Goal: Task Accomplishment & Management: Manage account settings

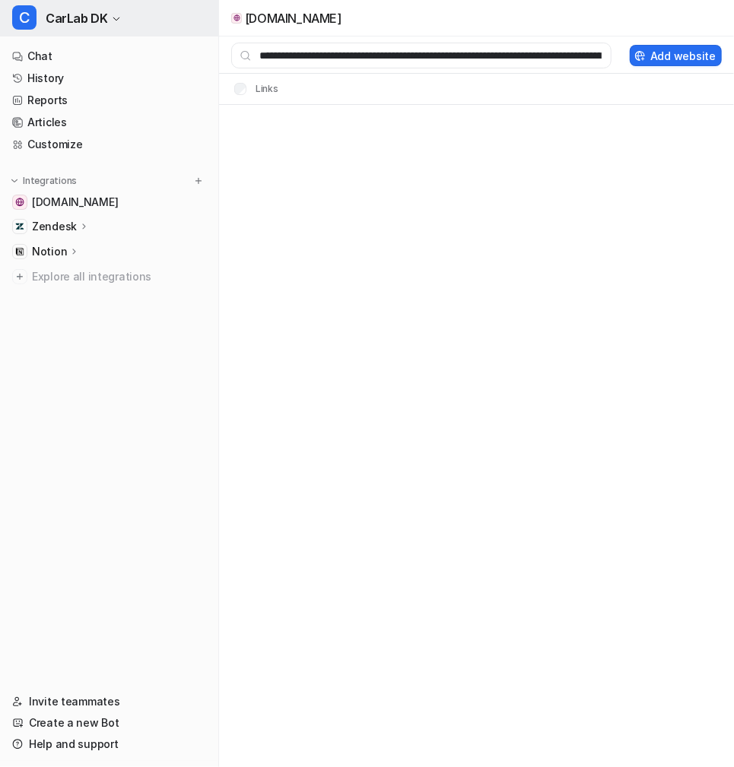
click at [129, 25] on button "C CarLab DK" at bounding box center [109, 18] width 218 height 37
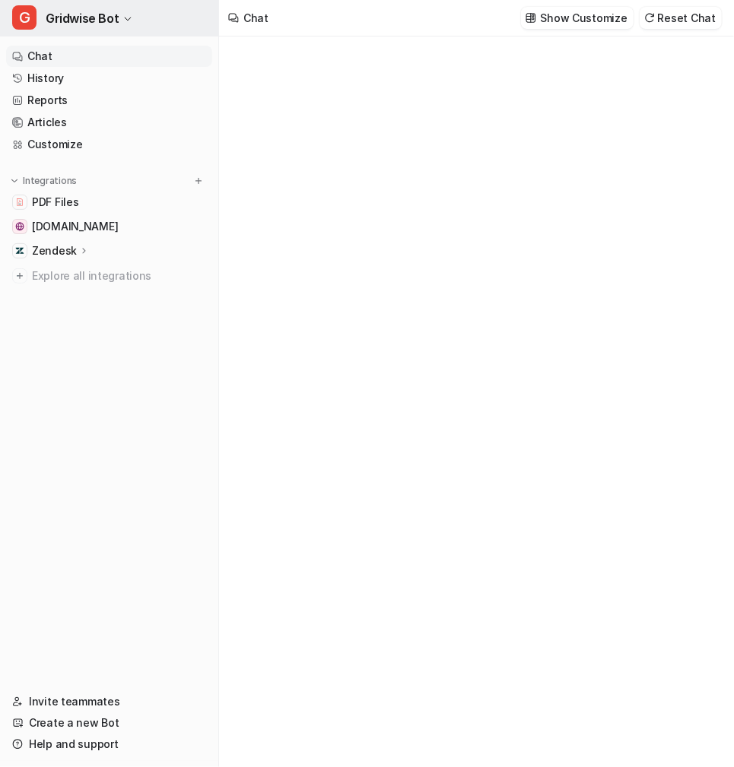
click at [105, 22] on span "Gridwise Bot" at bounding box center [82, 18] width 73 height 21
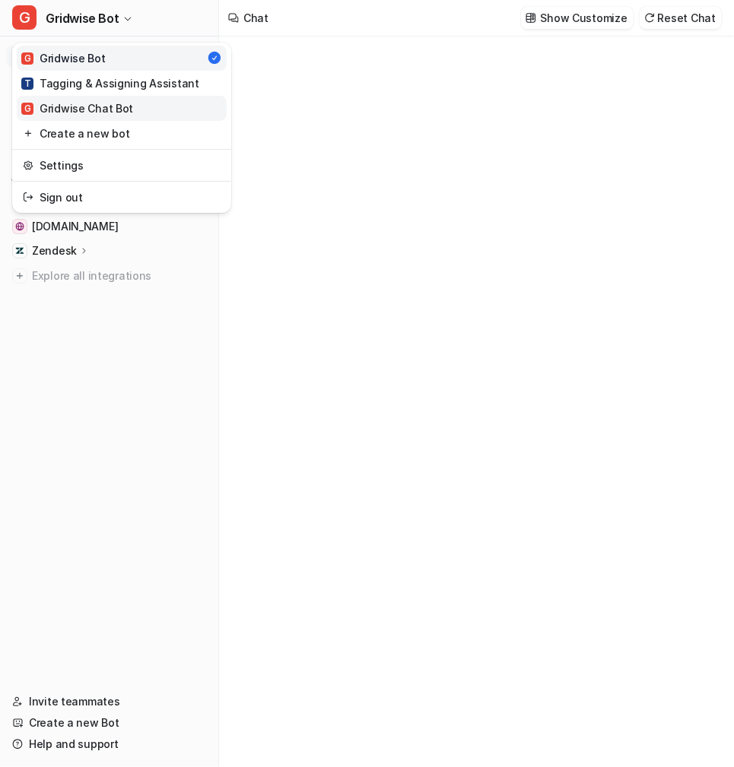
click at [133, 110] on link "G Gridwise Chat Bot" at bounding box center [122, 108] width 210 height 25
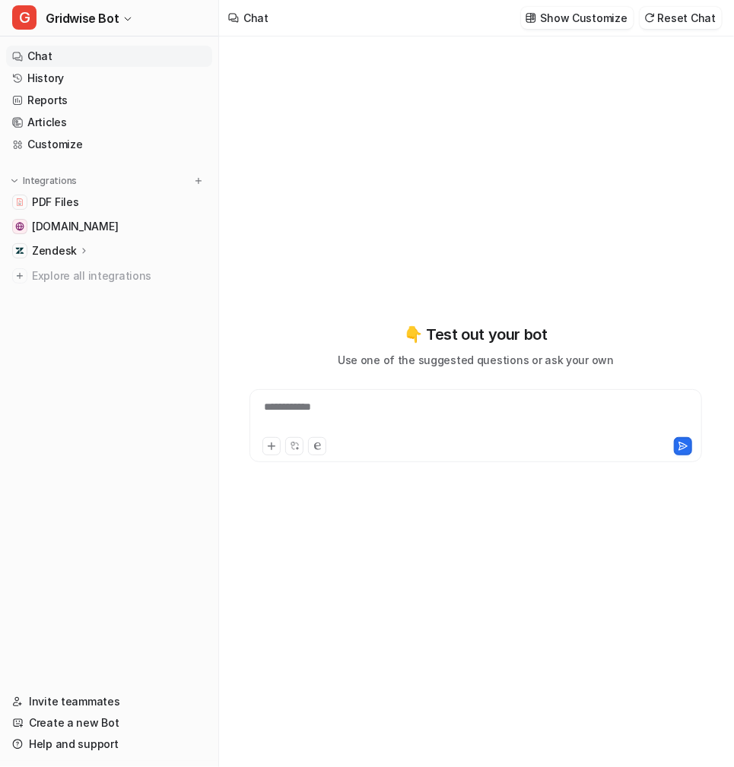
type textarea "**********"
click at [75, 71] on link "History" at bounding box center [109, 78] width 206 height 21
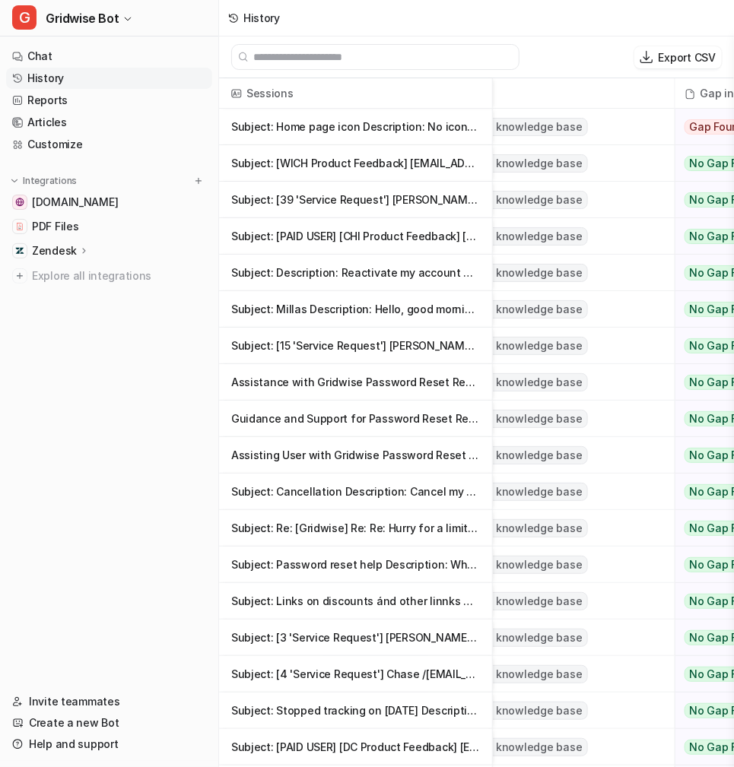
scroll to position [0, 426]
click at [87, 100] on link "Reports" at bounding box center [109, 100] width 206 height 21
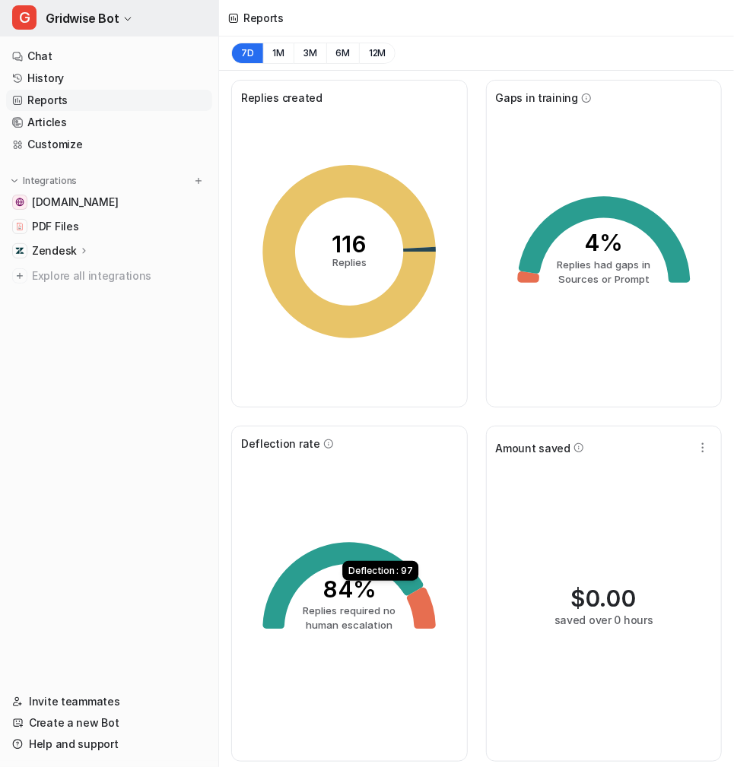
click at [96, 15] on span "Gridwise Bot" at bounding box center [82, 18] width 73 height 21
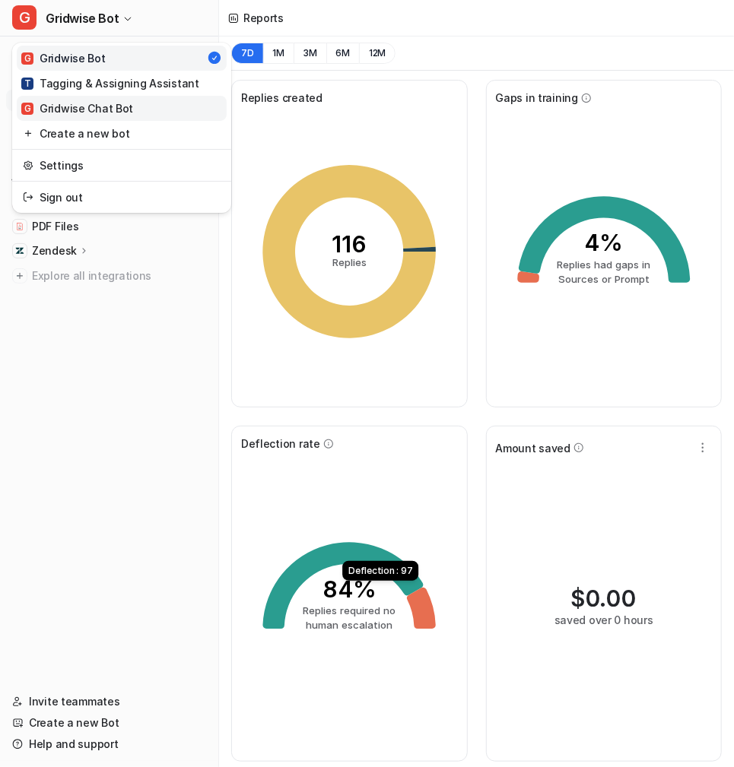
click at [106, 102] on div "G Gridwise Chat Bot" at bounding box center [77, 108] width 112 height 16
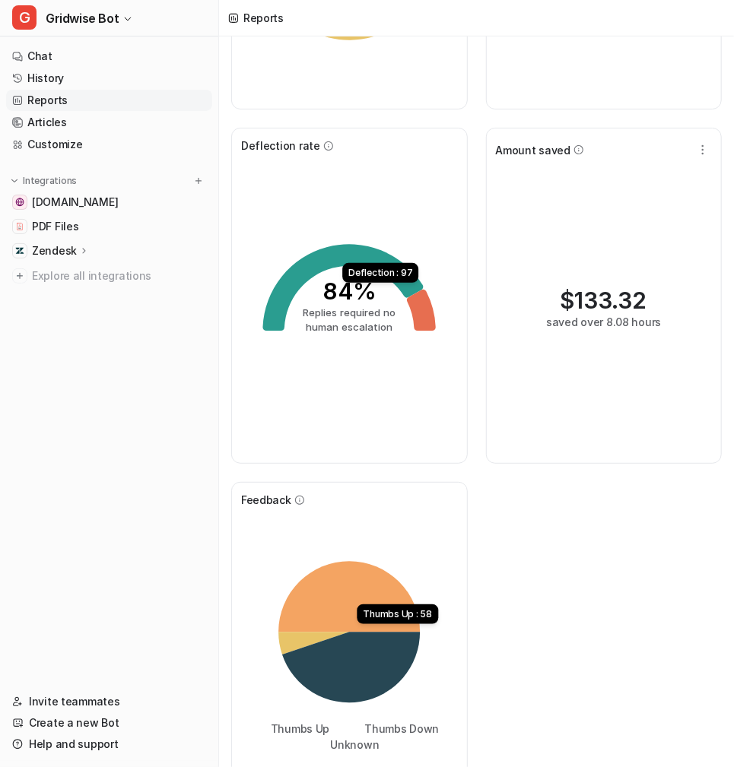
scroll to position [348, 0]
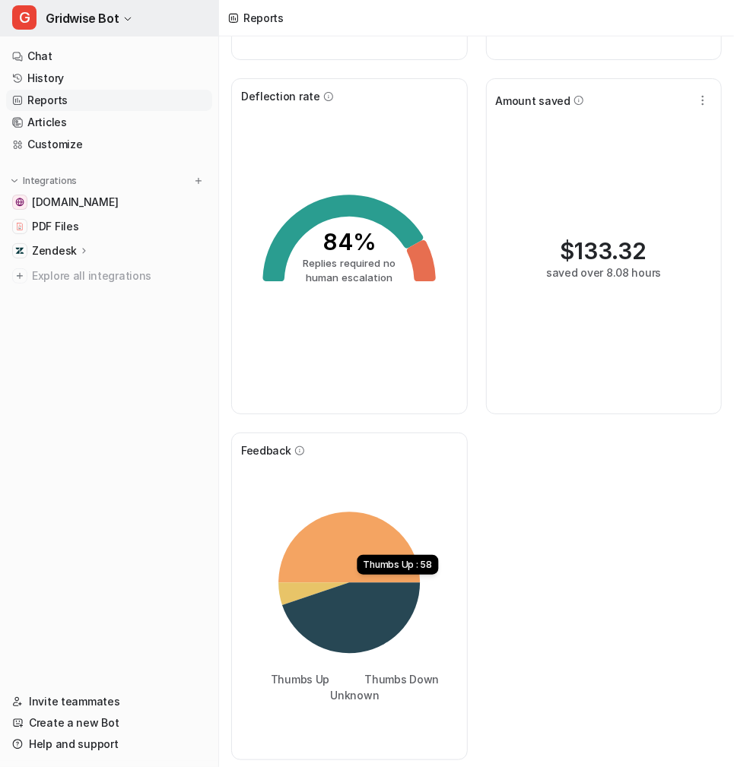
click at [125, 22] on icon "button" at bounding box center [127, 18] width 9 height 9
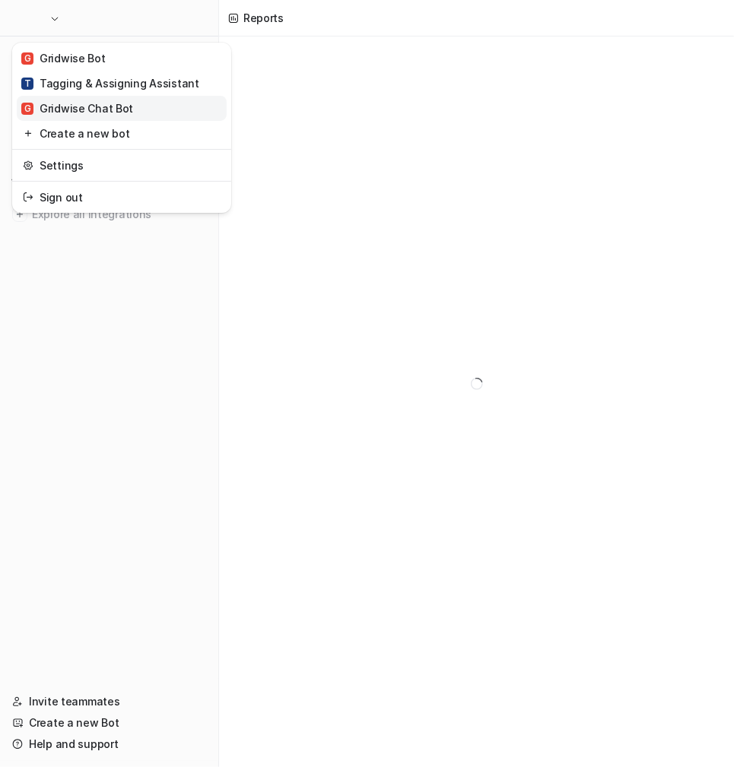
scroll to position [37, 0]
click at [110, 111] on div "G Gridwise Chat Bot" at bounding box center [77, 108] width 112 height 16
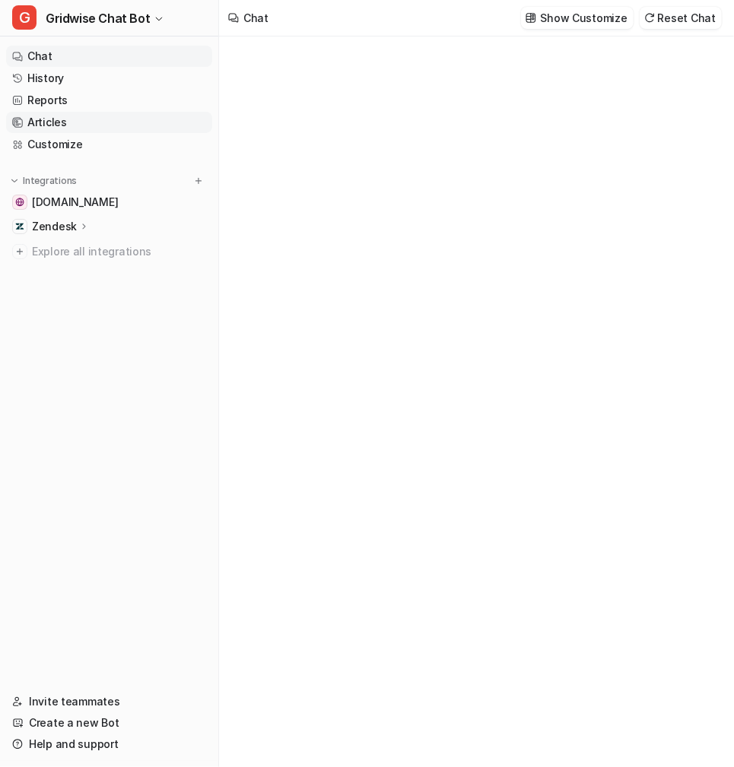
type textarea "**********"
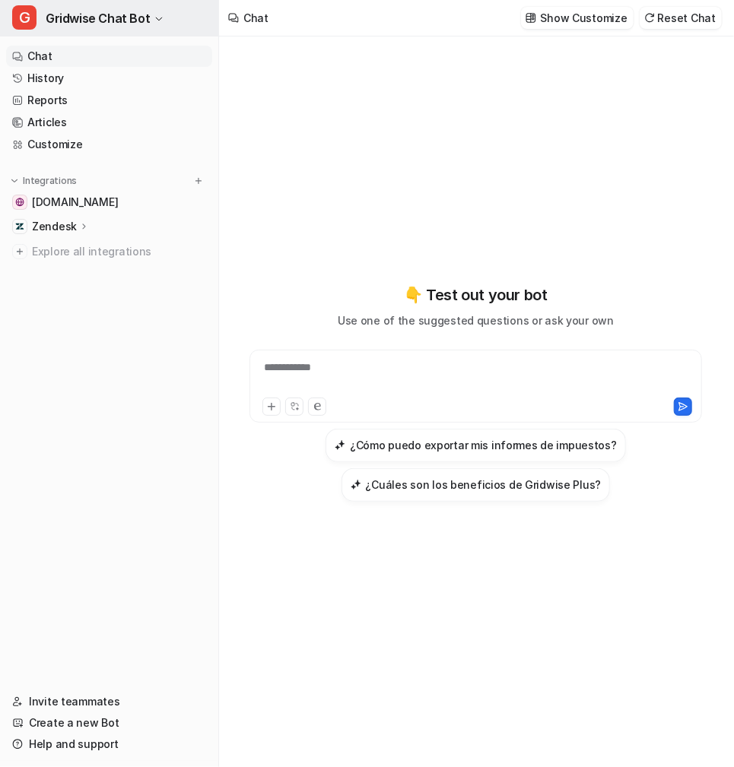
click at [160, 24] on button "G Gridwise Chat Bot" at bounding box center [109, 18] width 218 height 37
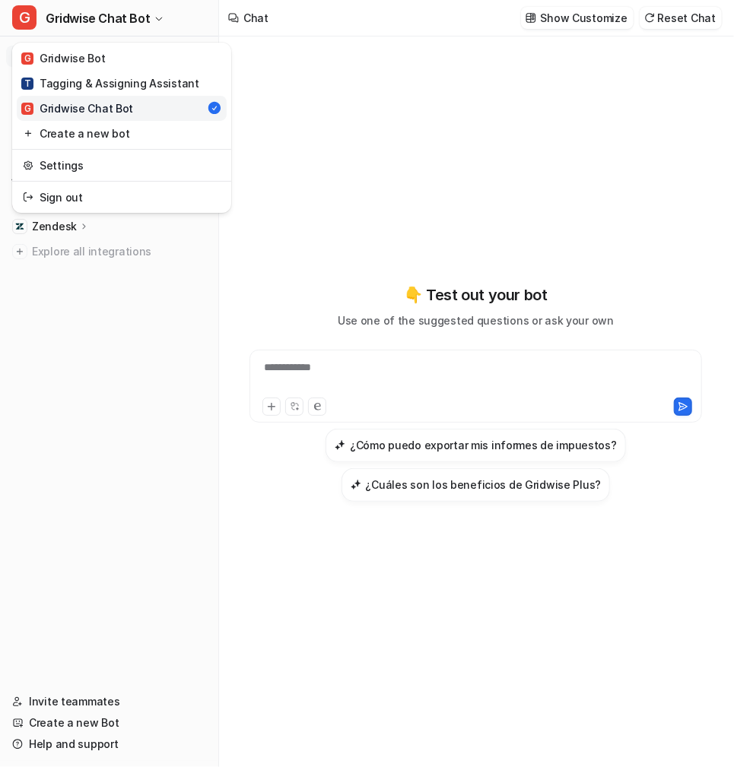
click at [358, 55] on div "**********" at bounding box center [367, 383] width 734 height 767
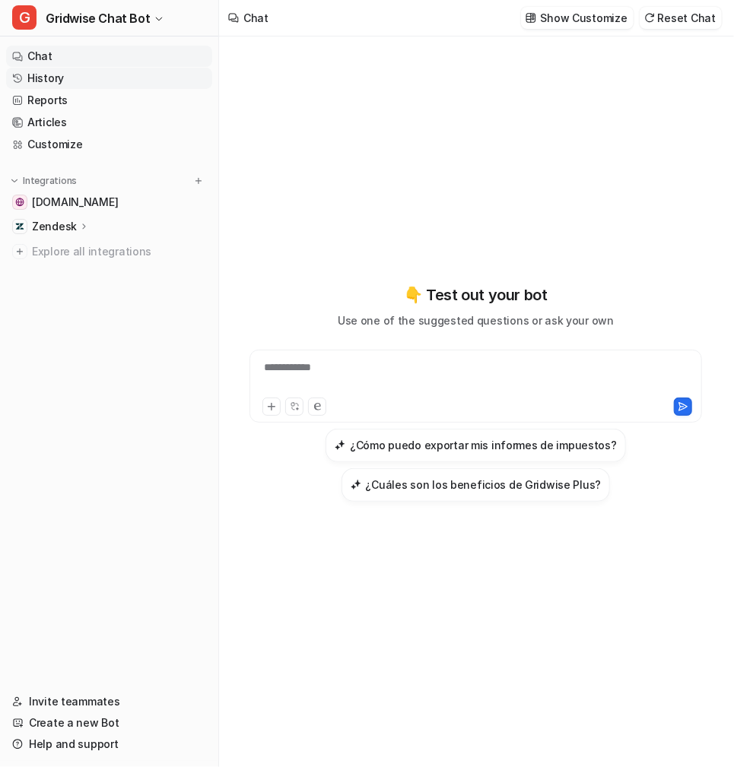
click at [69, 79] on link "History" at bounding box center [109, 78] width 206 height 21
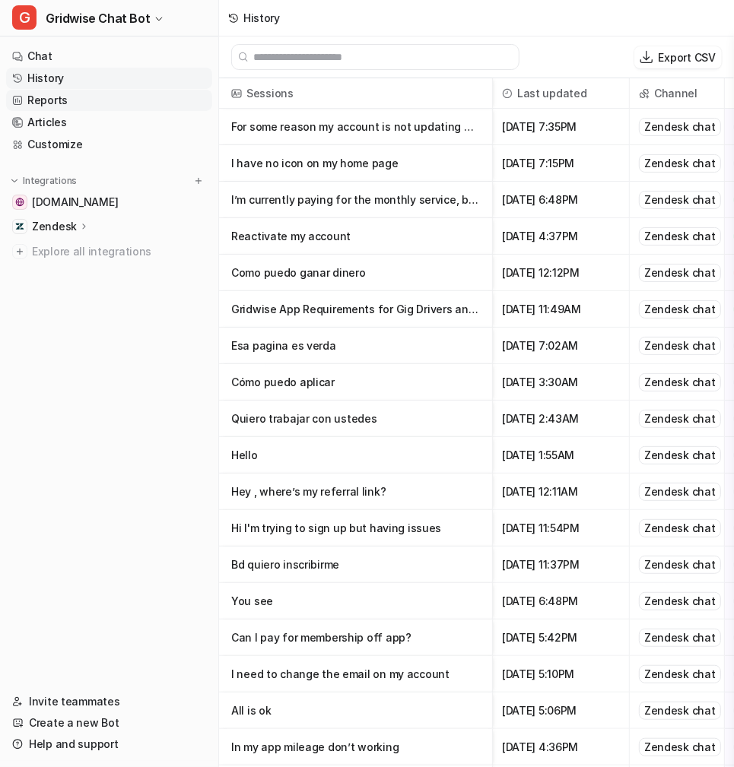
click at [86, 106] on link "Reports" at bounding box center [109, 100] width 206 height 21
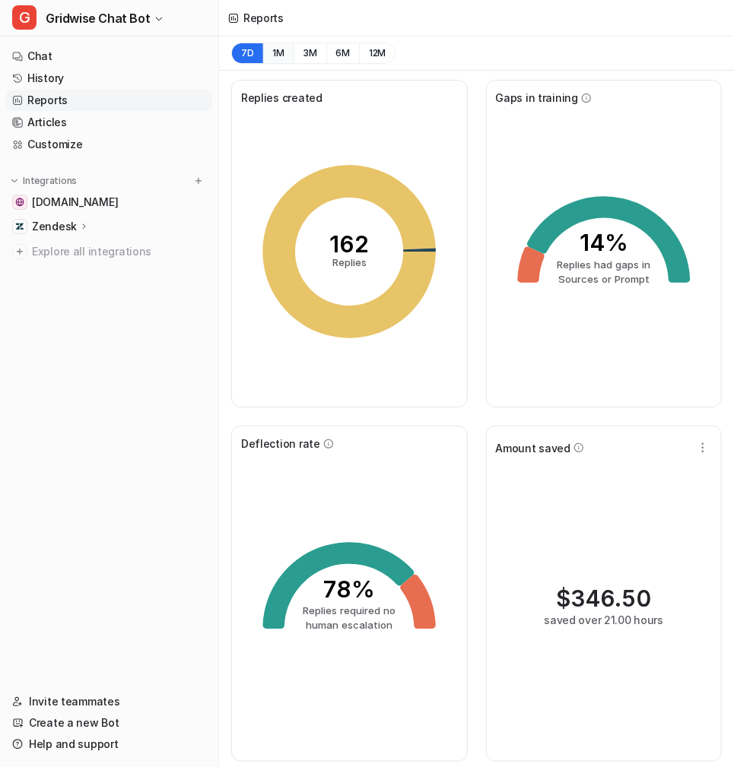
click at [276, 53] on button "1M" at bounding box center [278, 53] width 31 height 21
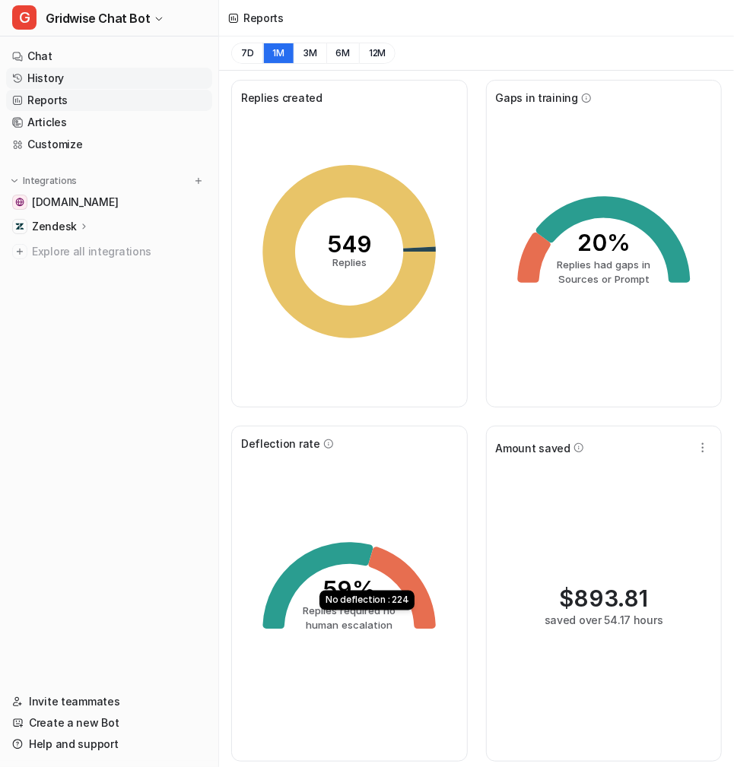
click at [107, 75] on link "History" at bounding box center [109, 78] width 206 height 21
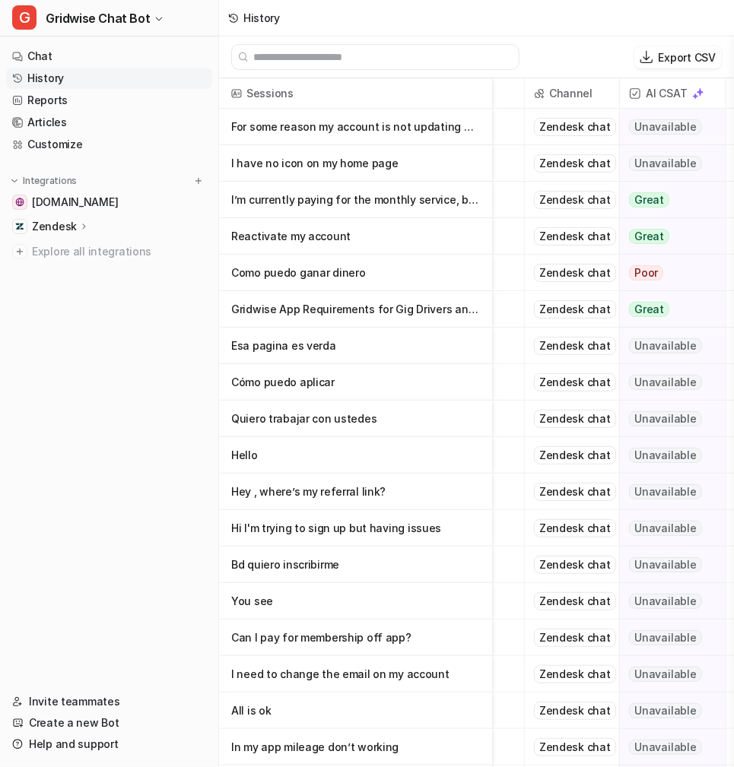
scroll to position [0, 106]
click at [416, 203] on p "I’m currently paying for the monthly service, but I’m not driving much these day" at bounding box center [355, 200] width 249 height 37
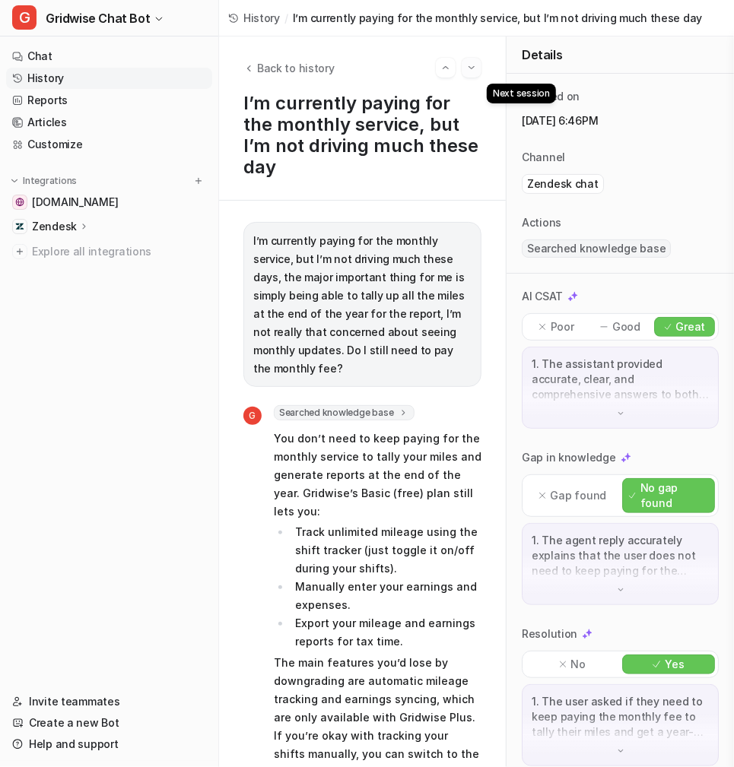
click at [473, 63] on img "Go to next session" at bounding box center [471, 68] width 11 height 14
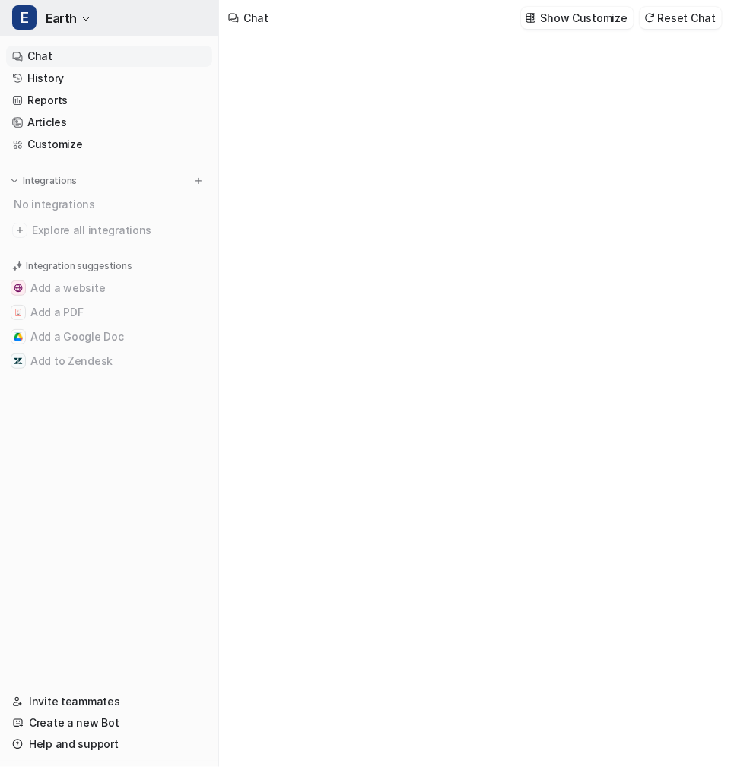
click at [81, 14] on icon "button" at bounding box center [85, 18] width 9 height 9
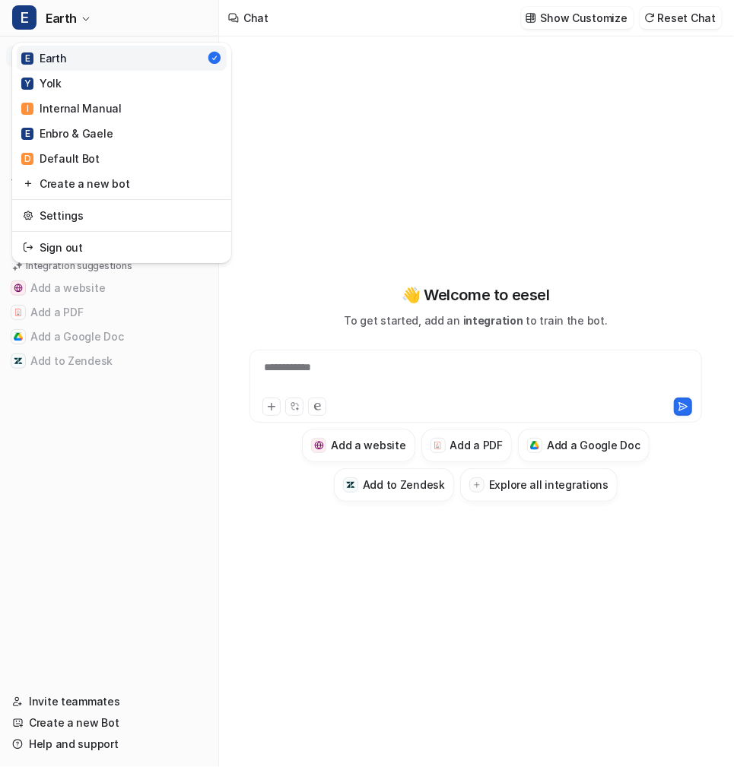
type textarea "**********"
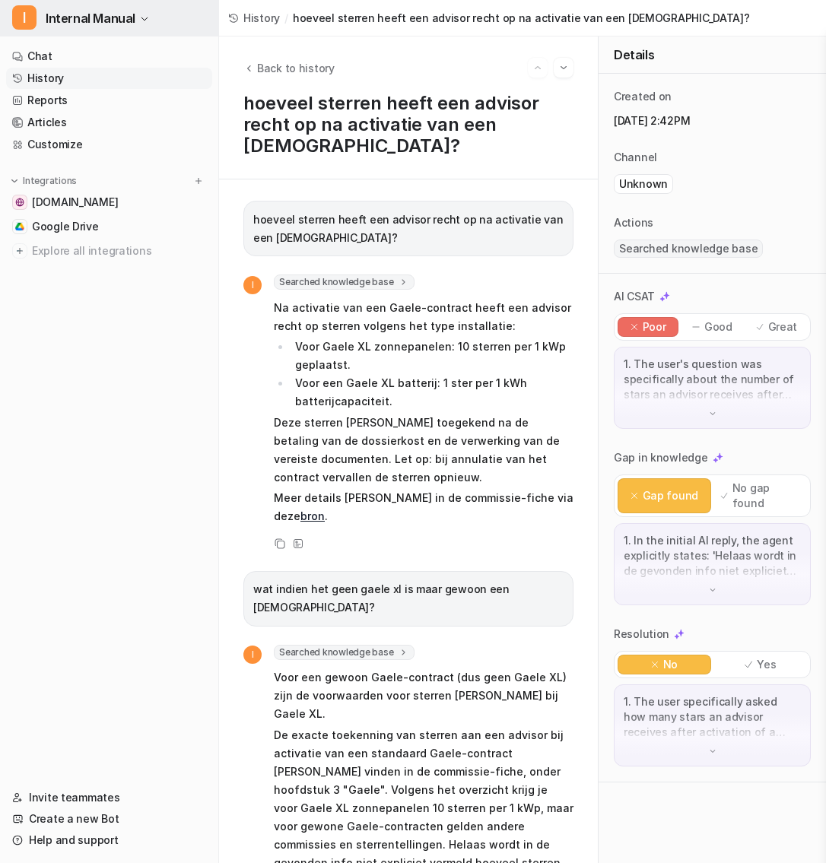
click at [100, 10] on span "Internal Manual" at bounding box center [91, 18] width 90 height 21
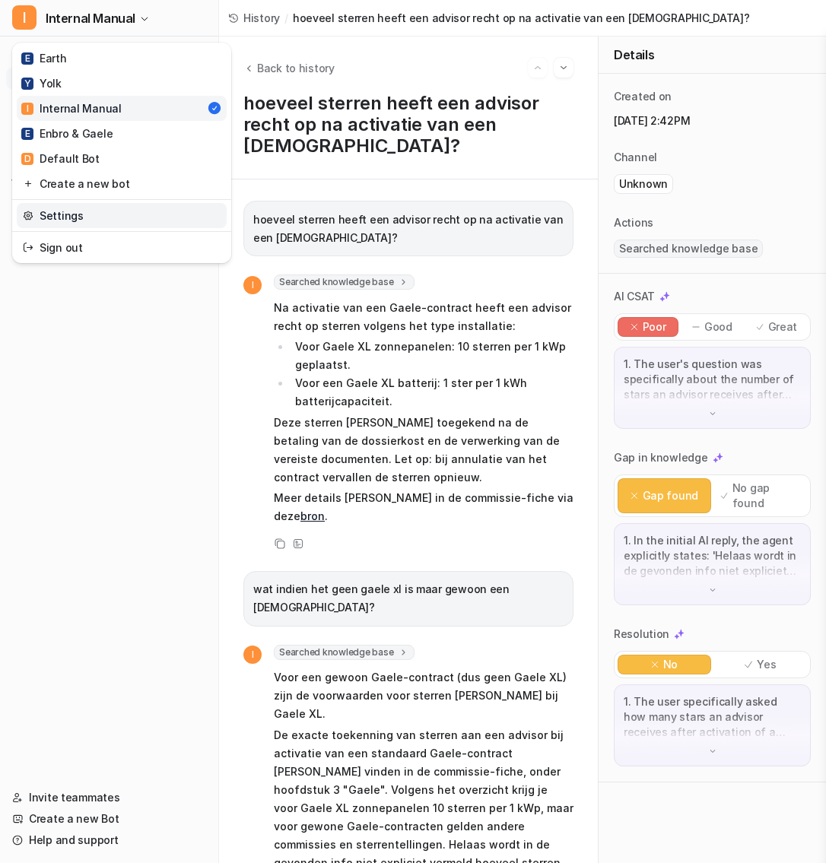
click at [75, 223] on link "Settings" at bounding box center [122, 215] width 210 height 25
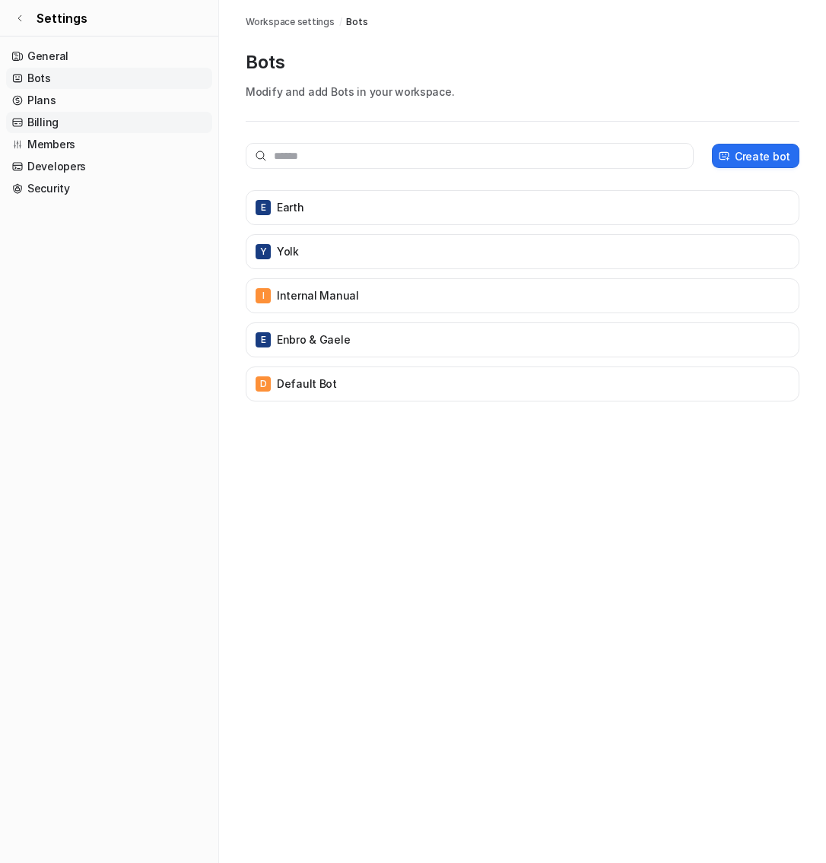
click at [78, 124] on link "Billing" at bounding box center [109, 122] width 206 height 21
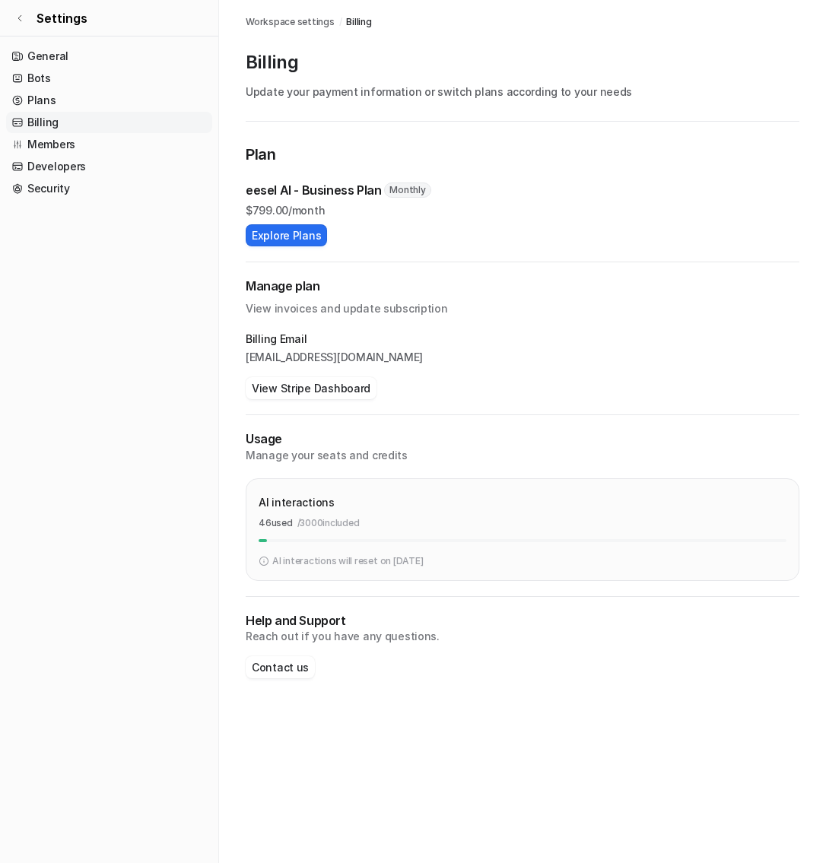
drag, startPoint x: 459, startPoint y: 551, endPoint x: 434, endPoint y: 579, distance: 38.2
click at [434, 579] on div "AI interactions 46 used / 3000 included AI interactions will reset on Sep 25, 2…" at bounding box center [523, 529] width 554 height 103
